Goal: Information Seeking & Learning: Learn about a topic

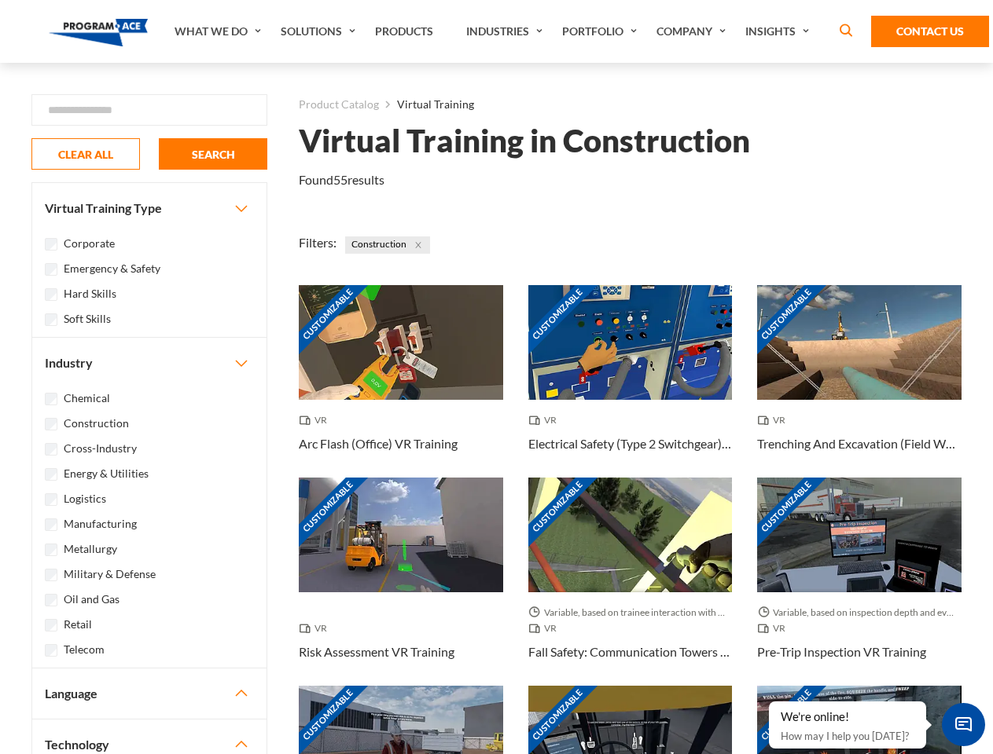
click at [219, 31] on link "What We Do" at bounding box center [220, 31] width 106 height 63
click at [320, 31] on link "Solutions" at bounding box center [320, 31] width 94 height 63
click at [506, 31] on link "Industries" at bounding box center [506, 31] width 96 height 63
click at [694, 31] on link "Company" at bounding box center [692, 31] width 89 height 63
click at [780, 31] on link "Insights" at bounding box center [778, 31] width 83 height 63
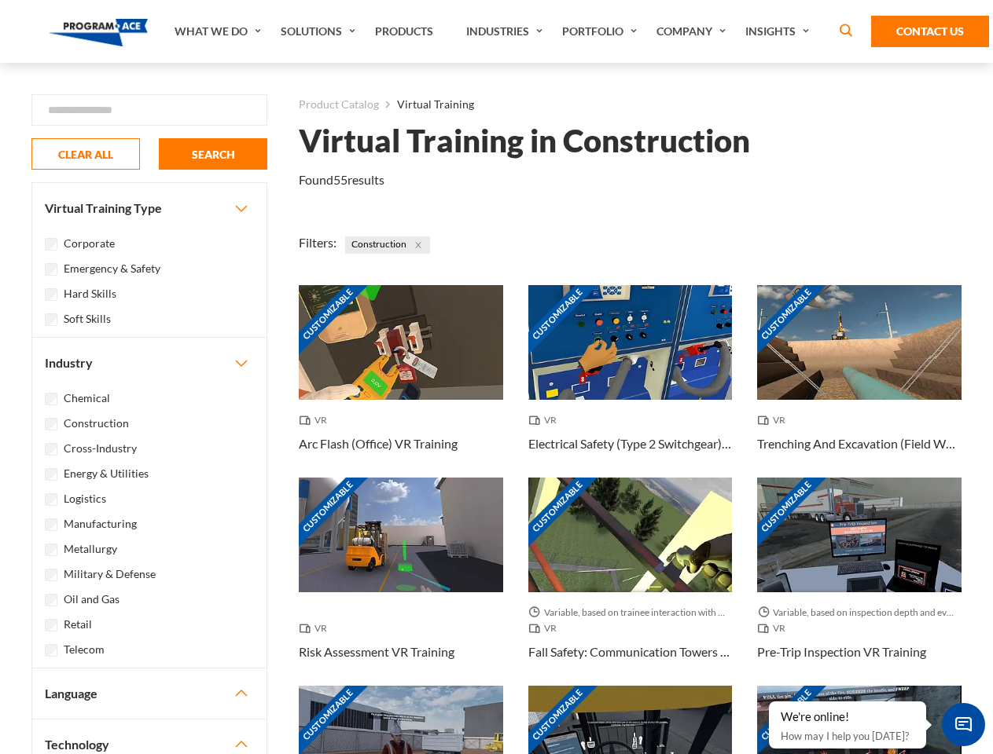
click at [0, 0] on div "Blog White Papers News" at bounding box center [0, 0] width 0 height 0
click at [0, 0] on strong "How Virtual Learning Can Enhance Workforce Productivity: A Guide for L&D Manage…" at bounding box center [0, 0] width 0 height 0
click at [963, 725] on span "Minimize live chat window" at bounding box center [962, 724] width 57 height 57
click at [769, 703] on div "Customizable" at bounding box center [859, 743] width 204 height 115
